Goal: Navigation & Orientation: Find specific page/section

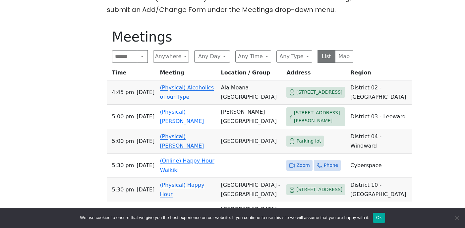
scroll to position [207, 0]
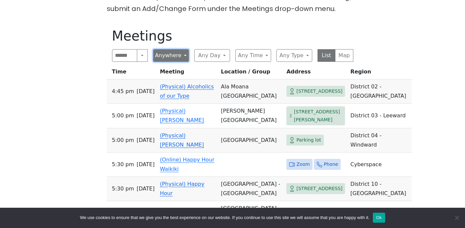
click at [178, 54] on button "Anywhere" at bounding box center [171, 55] width 36 height 13
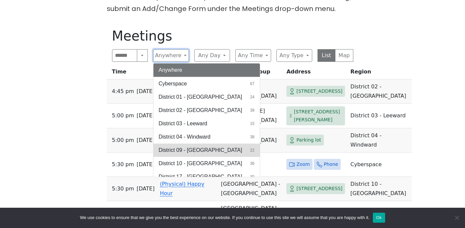
scroll to position [20, 0]
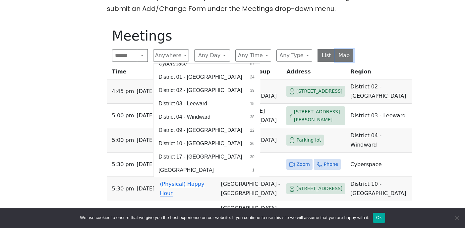
click at [346, 57] on button "Map" at bounding box center [344, 55] width 18 height 13
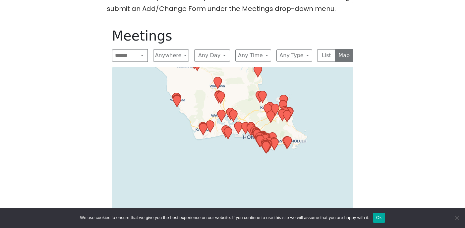
drag, startPoint x: 192, startPoint y: 160, endPoint x: 191, endPoint y: 109, distance: 50.8
click at [191, 109] on div "Leaflet | © OpenStreetMap contributors © CARTO" at bounding box center [232, 150] width 241 height 166
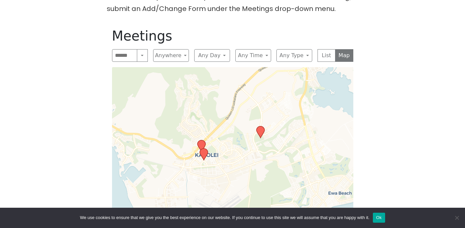
drag, startPoint x: 220, startPoint y: 178, endPoint x: 220, endPoint y: 159, distance: 19.6
click at [220, 159] on div "Leaflet | © OpenStreetMap contributors © CARTO" at bounding box center [232, 150] width 241 height 166
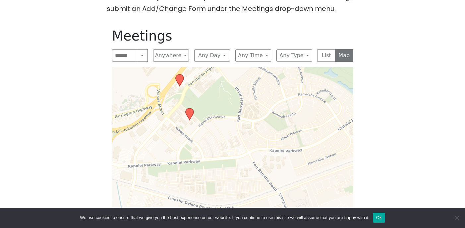
click at [180, 80] on icon at bounding box center [179, 80] width 8 height 12
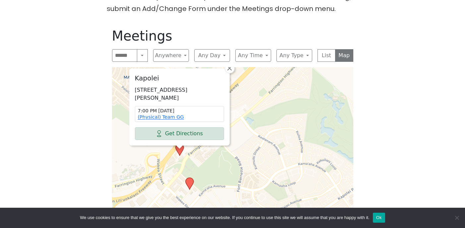
click at [192, 187] on icon at bounding box center [189, 183] width 9 height 13
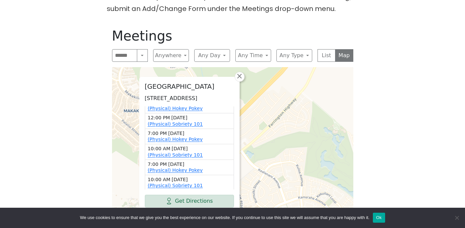
scroll to position [133, 0]
click at [385, 222] on button "Ok" at bounding box center [379, 217] width 12 height 10
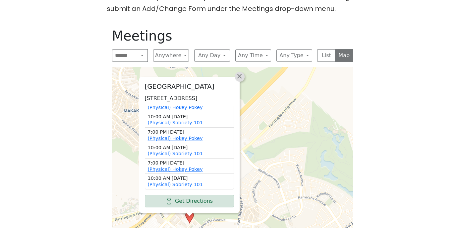
click at [238, 72] on span "×" at bounding box center [239, 76] width 7 height 8
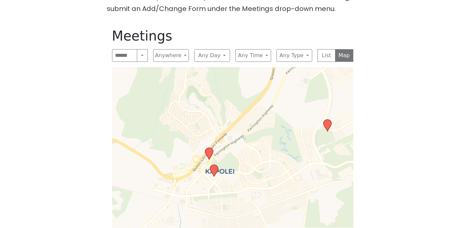
click at [328, 127] on icon at bounding box center [327, 125] width 8 height 12
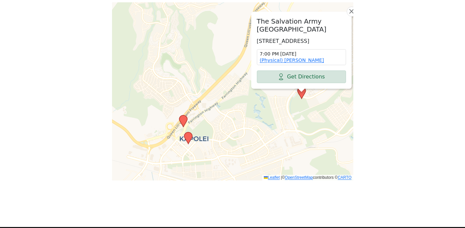
scroll to position [271, 0]
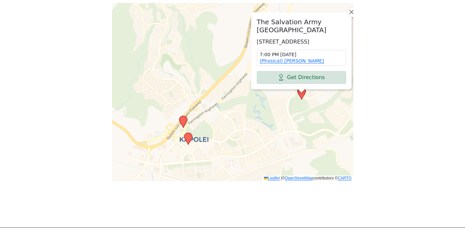
click at [183, 122] on icon at bounding box center [183, 121] width 8 height 12
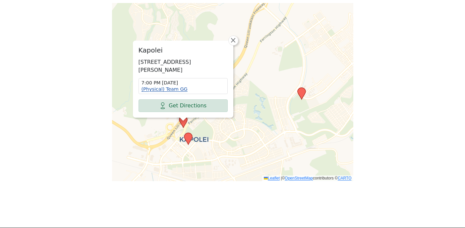
click at [177, 88] on link "(Physical) Team GG" at bounding box center [165, 88] width 46 height 5
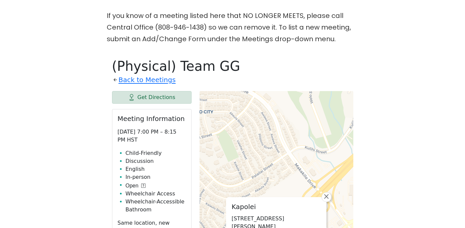
scroll to position [179, 0]
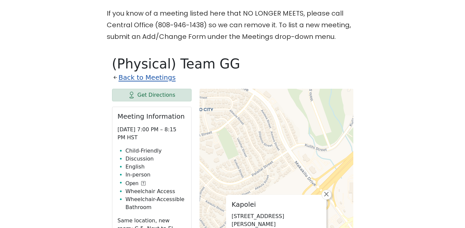
click at [161, 75] on link "Back to Meetings" at bounding box center [147, 78] width 57 height 12
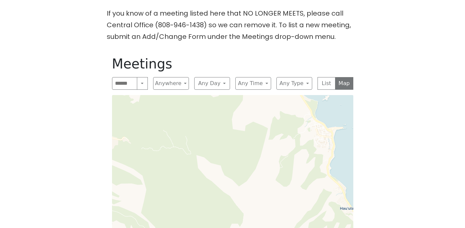
drag, startPoint x: 221, startPoint y: 199, endPoint x: 222, endPoint y: 70, distance: 129.7
click at [222, 83] on div "Meetings Search Near Location Near Me Anywhere Anywhere Cyberspace 67 District …" at bounding box center [233, 164] width 252 height 228
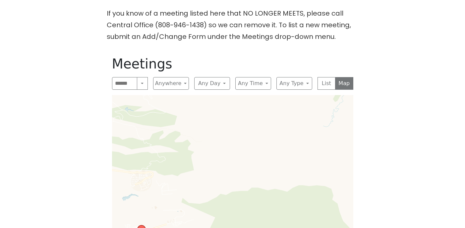
drag, startPoint x: 220, startPoint y: 161, endPoint x: 222, endPoint y: 32, distance: 128.7
click at [222, 37] on div "If you know of a meeting listed here that NO LONGER MEETS, please call Central …" at bounding box center [232, 147] width 419 height 278
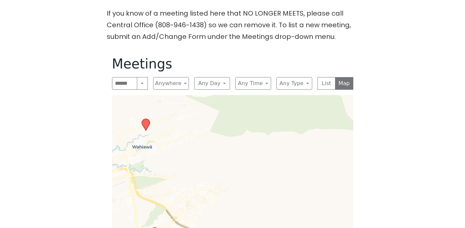
drag, startPoint x: 193, startPoint y: 191, endPoint x: 267, endPoint y: 90, distance: 125.1
click at [258, 98] on div "Leaflet | © OpenStreetMap contributors © CARTO" at bounding box center [232, 184] width 241 height 178
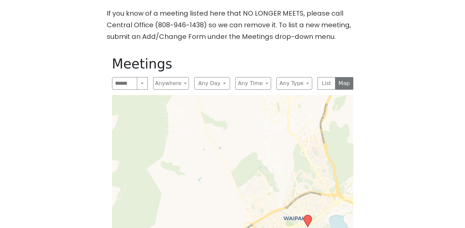
drag, startPoint x: 253, startPoint y: 204, endPoint x: 253, endPoint y: 141, distance: 63.4
click at [253, 147] on div "Leaflet | © OpenStreetMap contributors © CARTO" at bounding box center [232, 184] width 241 height 178
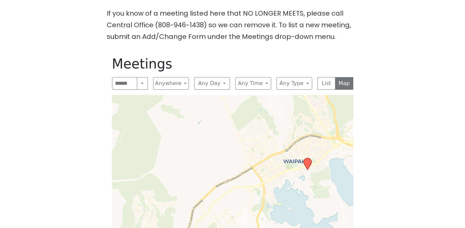
drag, startPoint x: 253, startPoint y: 139, endPoint x: 259, endPoint y: 70, distance: 68.6
click at [259, 75] on div "Meetings Search Near Location Near Me Anywhere Anywhere Cyberspace 67 District …" at bounding box center [233, 164] width 252 height 228
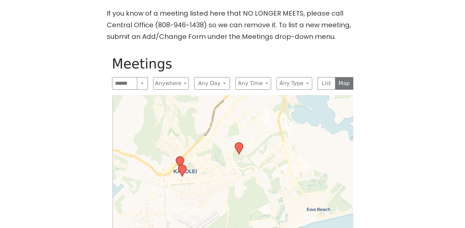
drag, startPoint x: 221, startPoint y: 184, endPoint x: 277, endPoint y: 119, distance: 85.8
click at [277, 119] on div "Leaflet | © OpenStreetMap contributors © CARTO" at bounding box center [232, 184] width 241 height 178
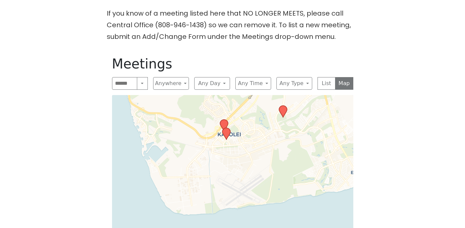
click at [224, 129] on icon at bounding box center [226, 133] width 8 height 12
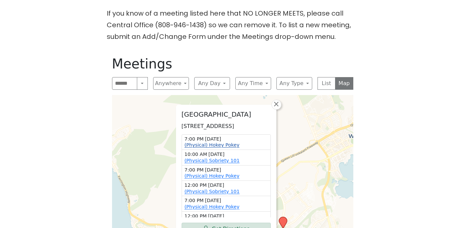
click at [223, 145] on link "(Physical) Hokey Pokey" at bounding box center [212, 144] width 55 height 5
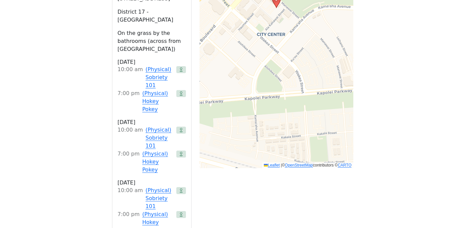
scroll to position [430, 0]
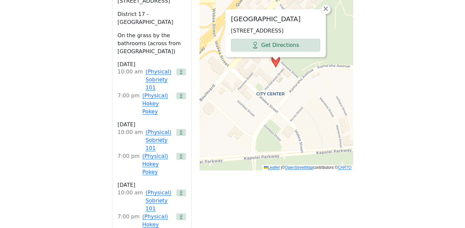
drag, startPoint x: 259, startPoint y: 60, endPoint x: 258, endPoint y: 117, distance: 57.1
click at [258, 117] on div "[GEOGRAPHIC_DATA] [STREET_ADDRESS] Get Directions × Leaflet | © OpenStreetMap c…" at bounding box center [277, 4] width 154 height 332
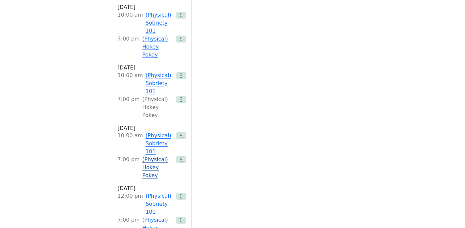
scroll to position [636, 0]
